Goal: Navigation & Orientation: Find specific page/section

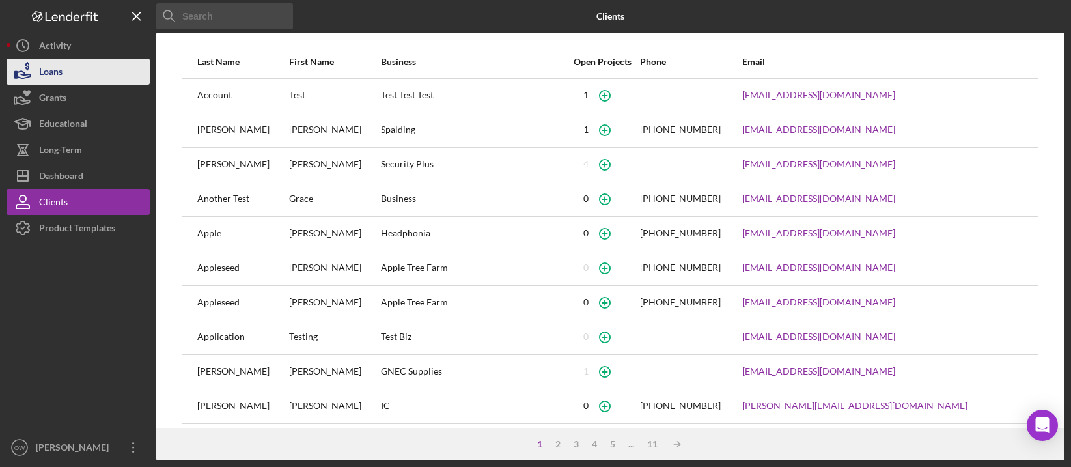
click at [44, 70] on div "Loans" at bounding box center [50, 73] width 23 height 29
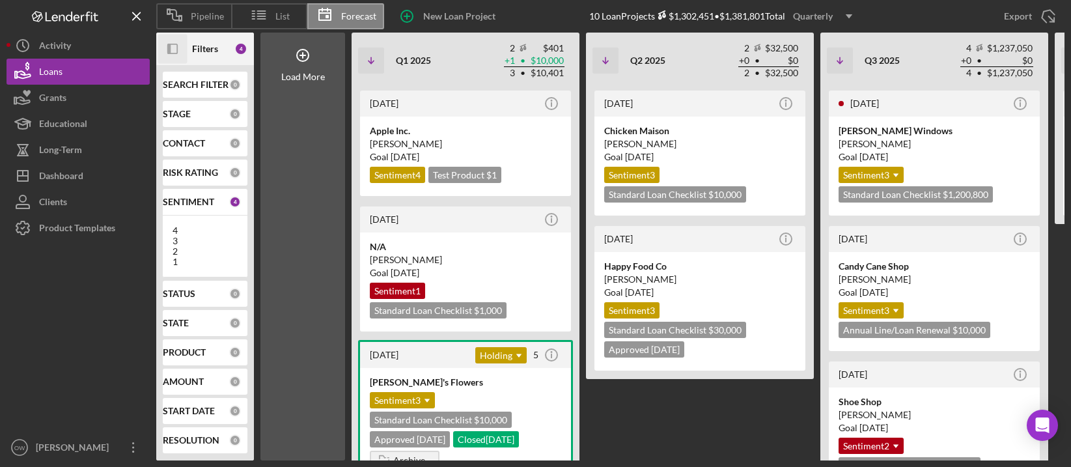
click at [176, 42] on icon "Icon/Panel Side Expand" at bounding box center [172, 49] width 29 height 29
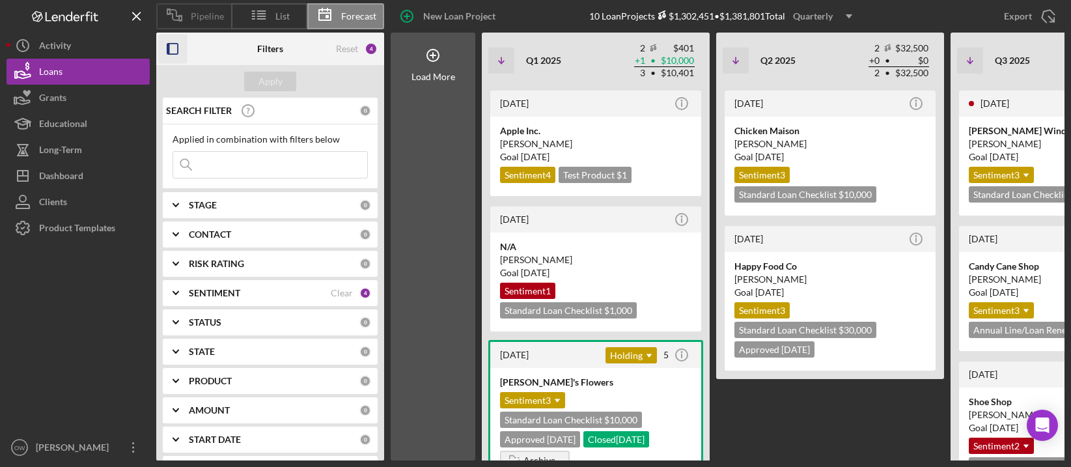
click at [178, 23] on icon at bounding box center [174, 15] width 33 height 33
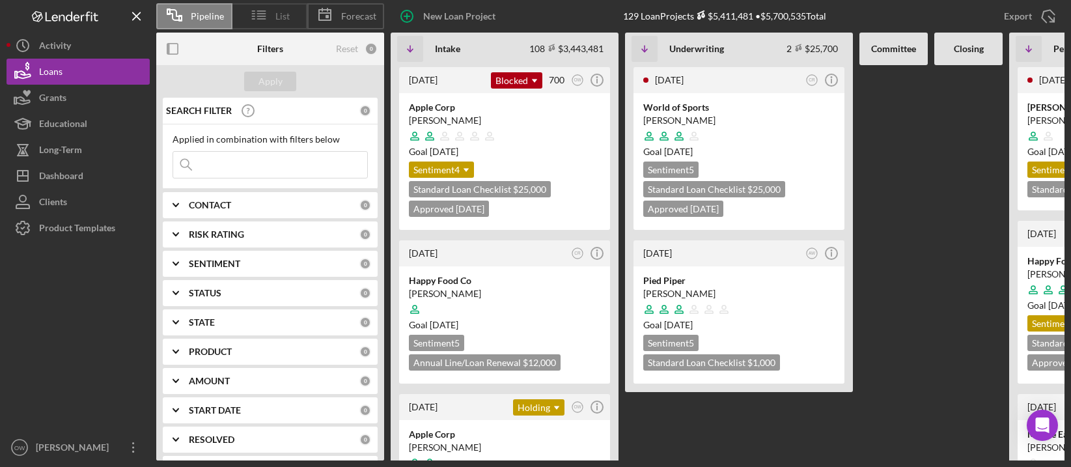
click at [285, 17] on span "List" at bounding box center [283, 16] width 14 height 10
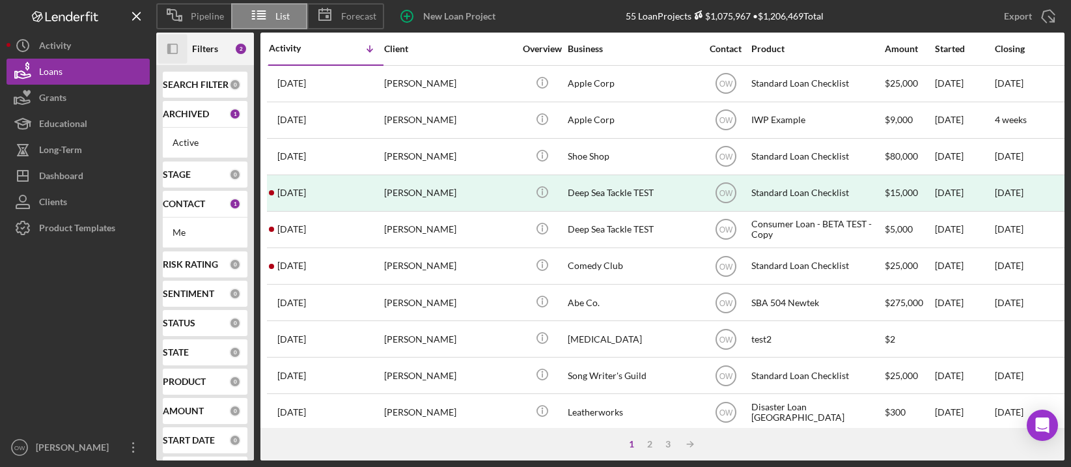
click at [174, 51] on icon "Icon/Panel Side Expand" at bounding box center [172, 49] width 29 height 29
